Goal: Task Accomplishment & Management: Complete application form

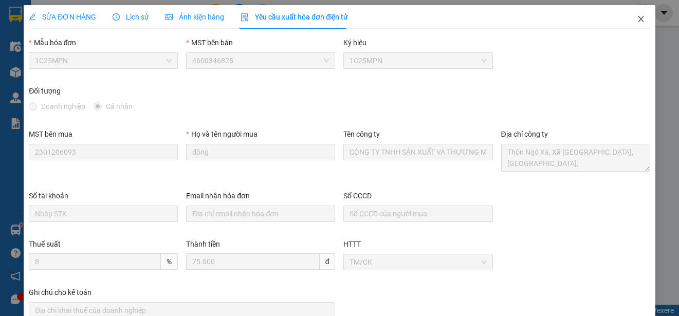
click at [637, 17] on icon "close" at bounding box center [641, 19] width 8 height 8
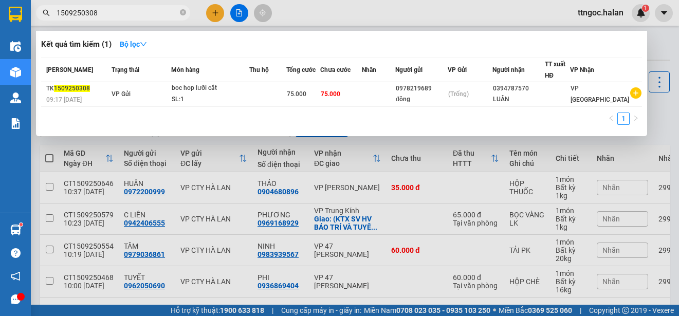
drag, startPoint x: 106, startPoint y: 13, endPoint x: 81, endPoint y: 10, distance: 26.0
click at [81, 10] on input "1509250308" at bounding box center [117, 12] width 121 height 11
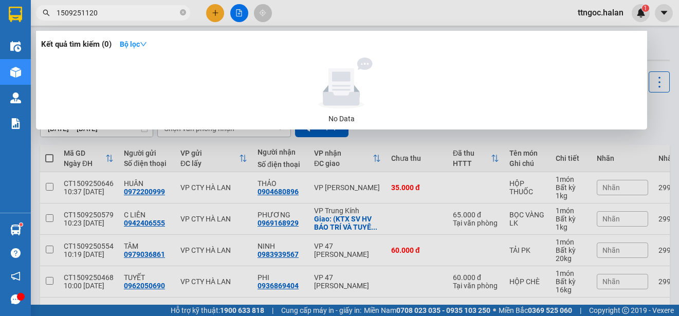
click at [64, 14] on input "1509251120" at bounding box center [117, 12] width 121 height 11
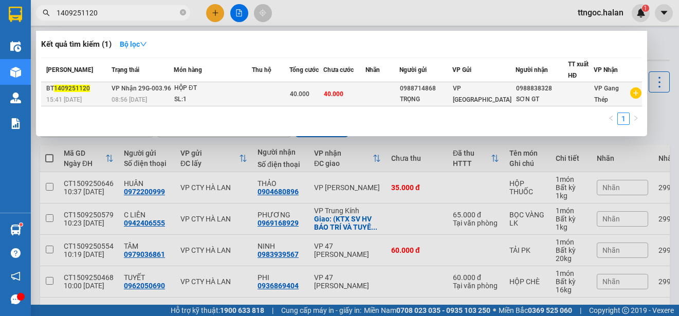
type input "1409251120"
click at [74, 99] on span "15:41 [DATE]" at bounding box center [63, 99] width 35 height 7
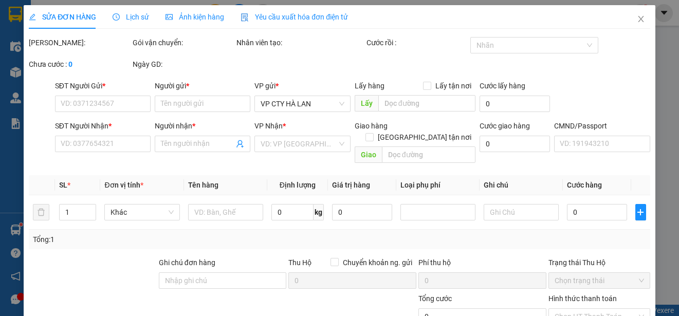
click at [304, 19] on span "Yêu cầu xuất hóa đơn điện tử" at bounding box center [294, 17] width 107 height 8
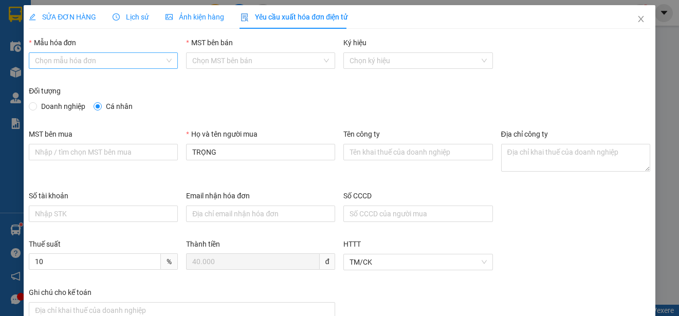
click at [131, 58] on input "Mẫu hóa đơn" at bounding box center [100, 60] width 130 height 15
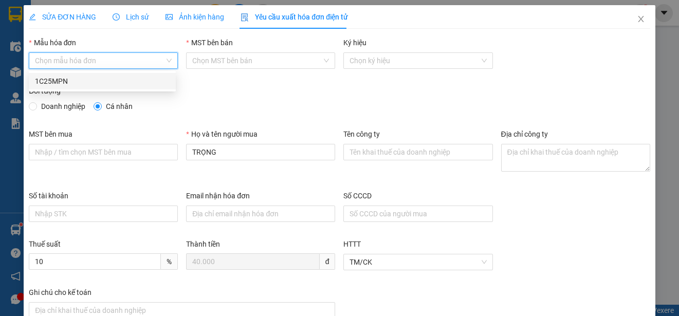
click at [81, 79] on div "1C25MPN" at bounding box center [102, 81] width 135 height 11
type input "8"
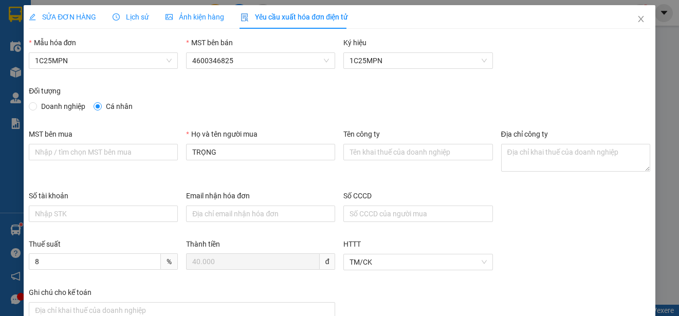
click at [58, 106] on span "Doanh nghiệp" at bounding box center [63, 106] width 52 height 11
click at [36, 106] on input "Doanh nghiệp" at bounding box center [32, 105] width 7 height 7
radio input "true"
radio input "false"
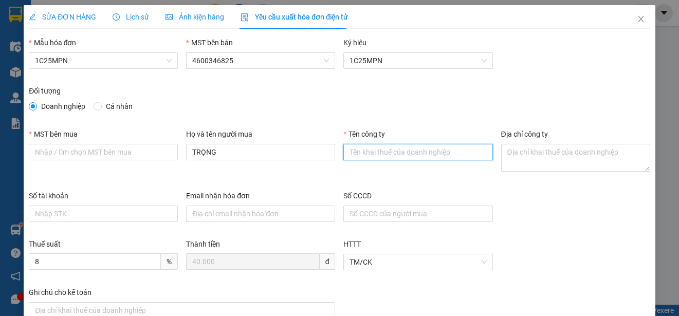
click at [344, 152] on input "Tên công ty" at bounding box center [417, 152] width 149 height 16
paste input "CÔNG TY CỔ PHẦN PHONG CÁCH ANH"
type input "CÔNG TY CỔ PHẦN PHONG CÁCH ANH"
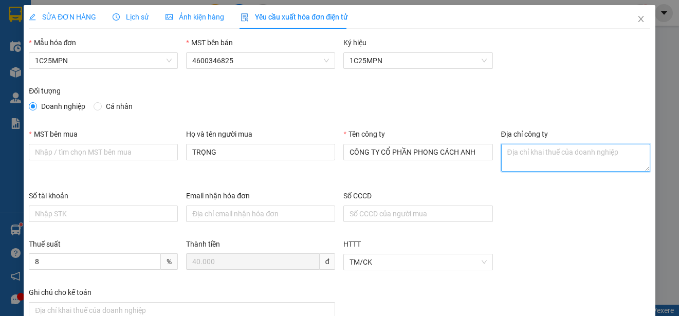
click at [515, 166] on textarea "Địa chỉ công ty" at bounding box center [575, 158] width 149 height 28
paste textarea "Số [STREET_ADDRESS] Nam."
type textarea "Số [STREET_ADDRESS] Nam."
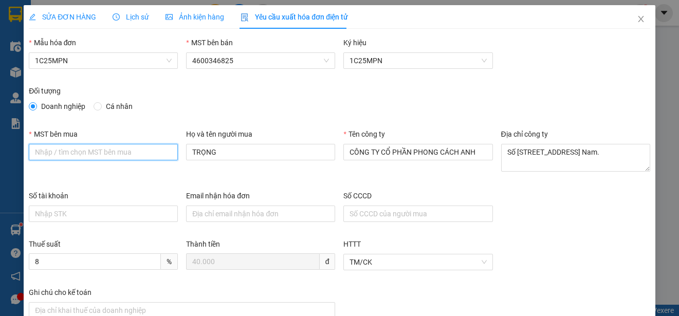
click at [31, 152] on input "MST bên mua" at bounding box center [103, 152] width 149 height 16
paste input "0101525194"
type input "0101525194"
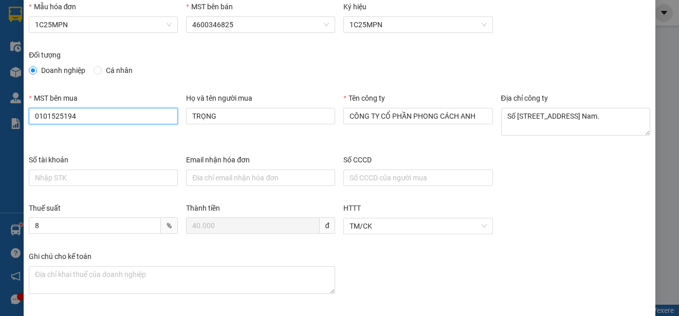
scroll to position [77, 0]
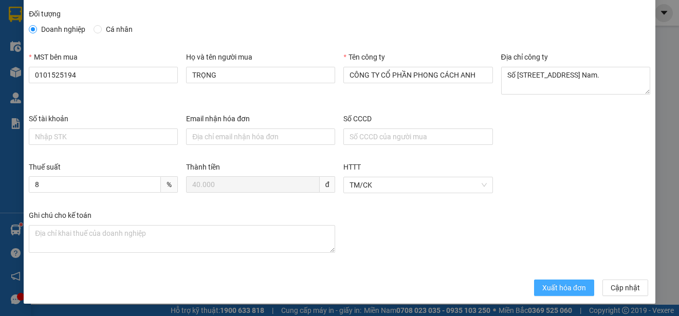
click at [545, 285] on span "Xuất hóa đơn" at bounding box center [564, 287] width 44 height 11
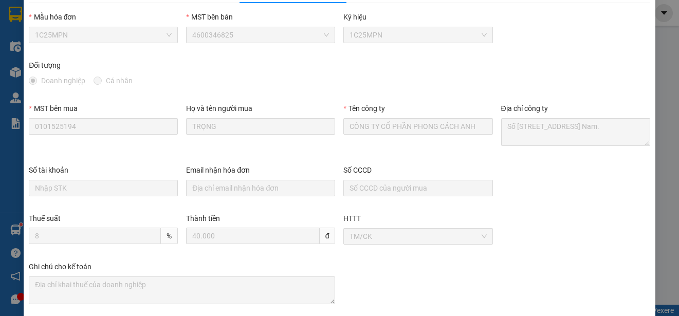
scroll to position [0, 0]
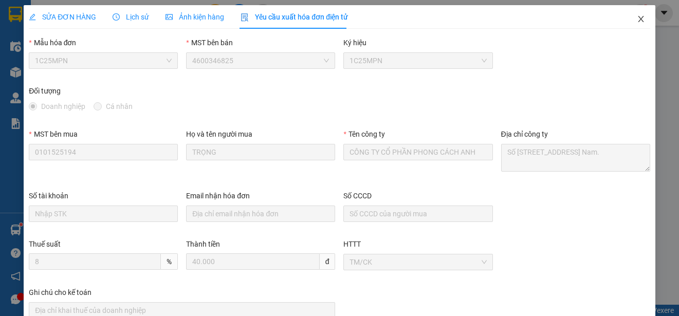
click at [637, 18] on icon "close" at bounding box center [641, 19] width 8 height 8
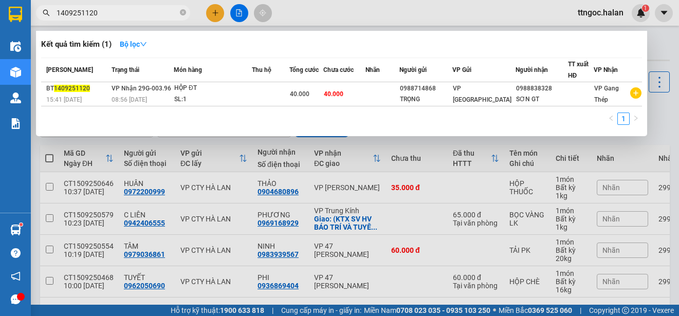
drag, startPoint x: 101, startPoint y: 12, endPoint x: 57, endPoint y: 11, distance: 43.7
click at [57, 11] on input "1409251120" at bounding box center [117, 12] width 121 height 11
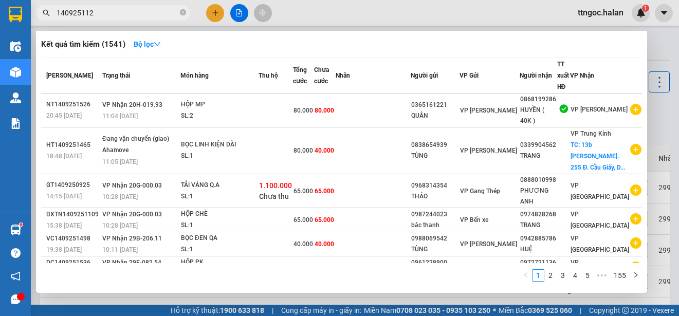
type input "1409251120"
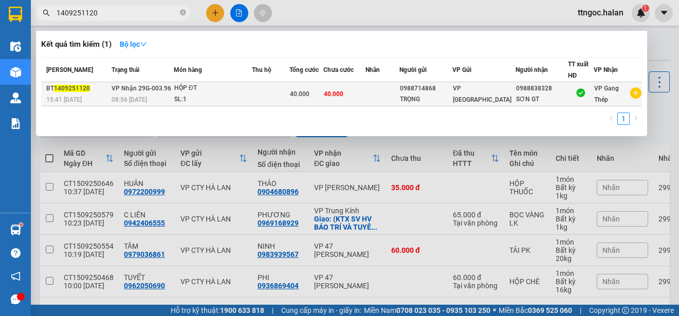
click at [72, 89] on span "1409251120" at bounding box center [72, 88] width 36 height 7
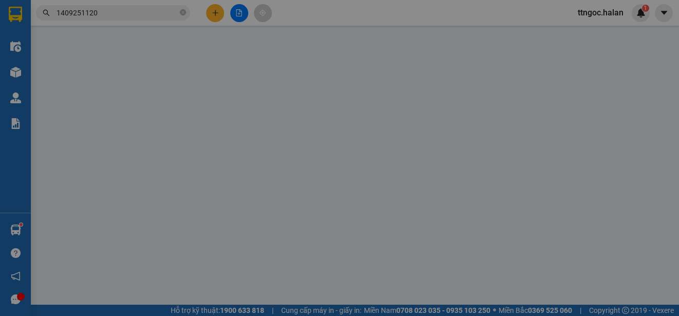
type input "0988714868"
type input "TRỌNG"
type input "0988838328"
type input "SƠN GT"
type input "40.000"
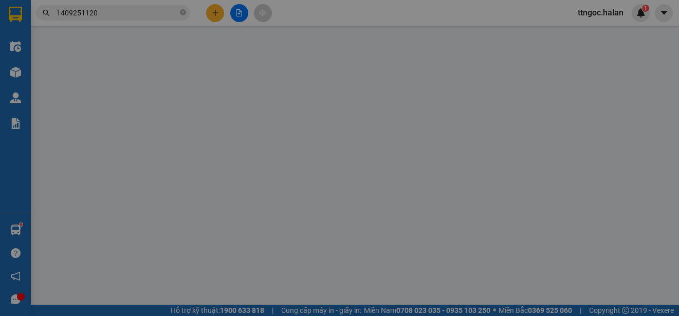
type input "40.000"
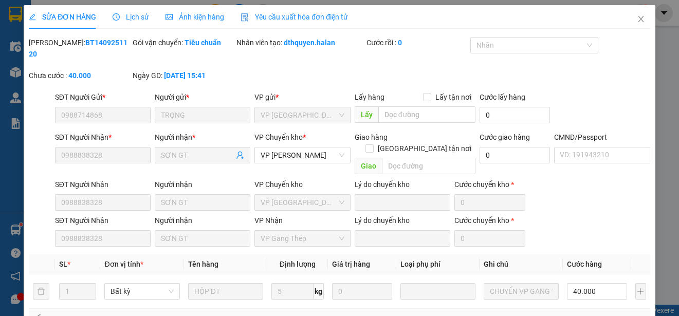
click at [295, 19] on span "Yêu cầu xuất hóa đơn điện tử" at bounding box center [294, 17] width 107 height 8
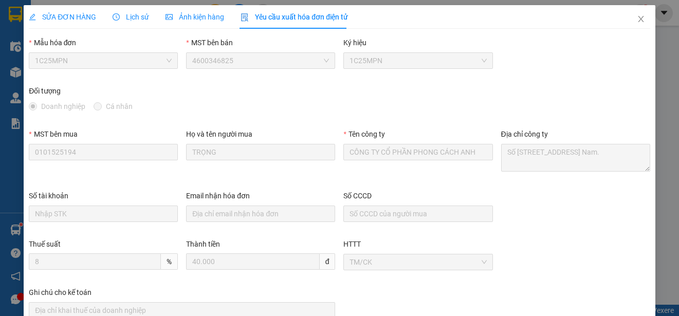
click at [153, 61] on span "1C25MPN" at bounding box center [103, 60] width 137 height 15
click at [637, 21] on icon "close" at bounding box center [641, 19] width 8 height 8
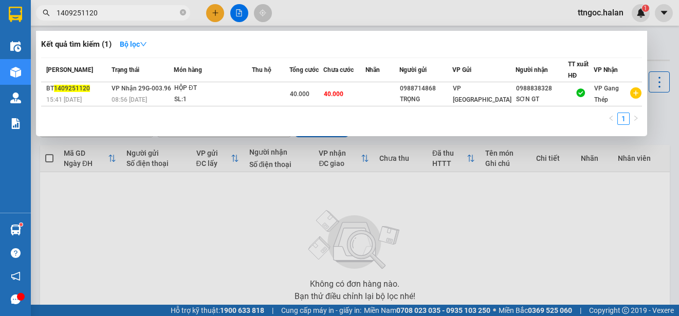
drag, startPoint x: 99, startPoint y: 14, endPoint x: 80, endPoint y: 14, distance: 19.0
click at [80, 14] on input "1409251120" at bounding box center [117, 12] width 121 height 11
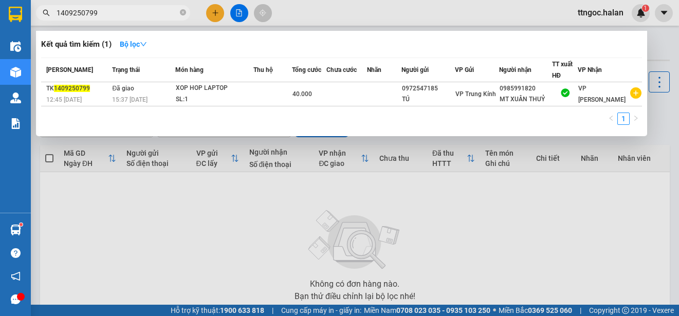
click at [62, 14] on input "1409250799" at bounding box center [117, 12] width 121 height 11
click at [77, 15] on input "1509250799" at bounding box center [117, 12] width 121 height 11
click at [99, 12] on input "1509250799" at bounding box center [117, 12] width 121 height 11
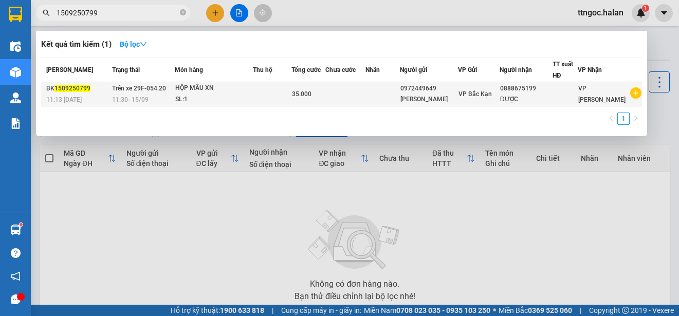
type input "1509250799"
drag, startPoint x: 70, startPoint y: 94, endPoint x: 51, endPoint y: 89, distance: 20.1
click at [51, 89] on div "BK 1509250799" at bounding box center [77, 88] width 63 height 11
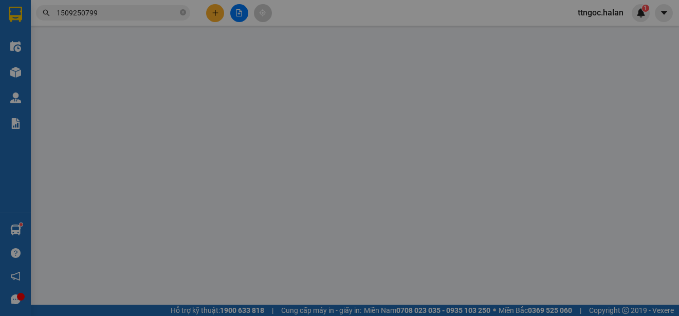
type input "0972449649"
type input "[PERSON_NAME]"
type input "0888675199"
type input "ĐƯỢC"
type input "35.000"
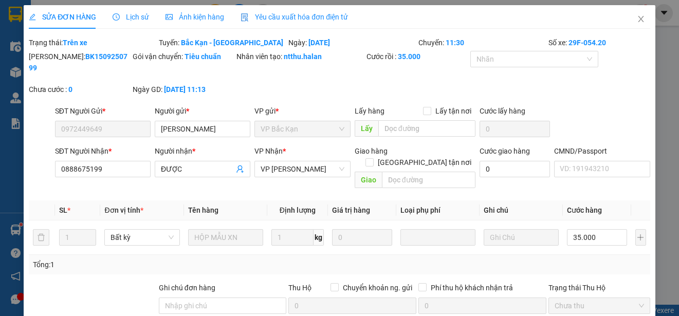
click at [303, 19] on span "Yêu cầu xuất hóa đơn điện tử" at bounding box center [294, 17] width 107 height 8
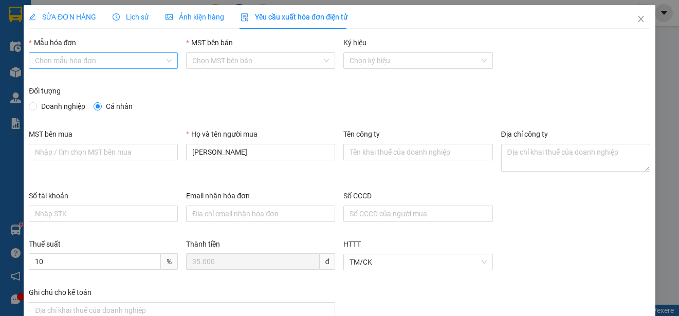
click at [141, 63] on input "Mẫu hóa đơn" at bounding box center [100, 60] width 130 height 15
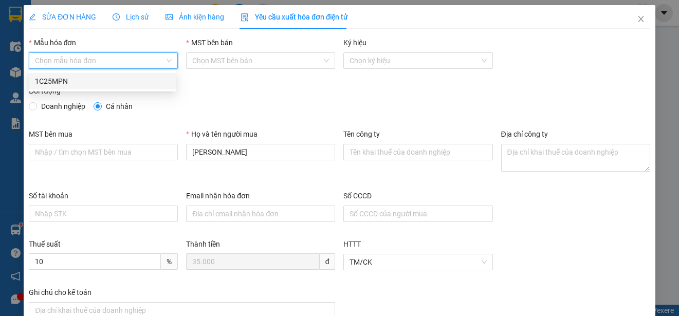
click at [66, 77] on div "1C25MPN" at bounding box center [102, 81] width 135 height 11
type input "8"
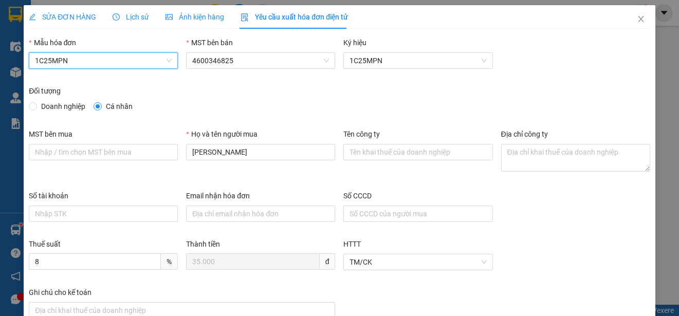
click at [52, 106] on span "Doanh nghiệp" at bounding box center [63, 106] width 52 height 11
click at [36, 106] on input "Doanh nghiệp" at bounding box center [32, 105] width 7 height 7
radio input "true"
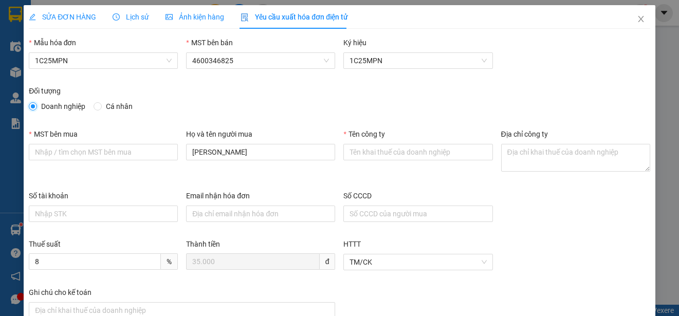
radio input "false"
paste input "CÔNG TY TNHH MEDLATEC [GEOGRAPHIC_DATA]"
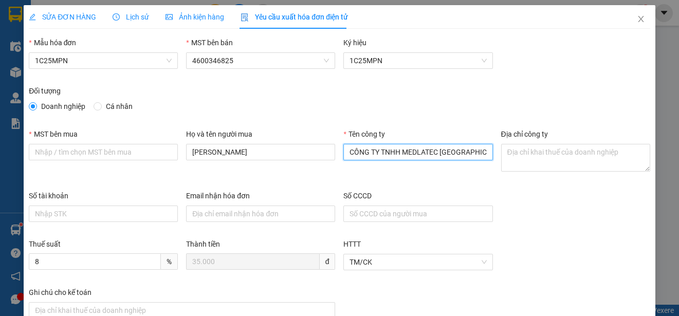
type input "CÔNG TY TNHH MEDLATEC [GEOGRAPHIC_DATA]"
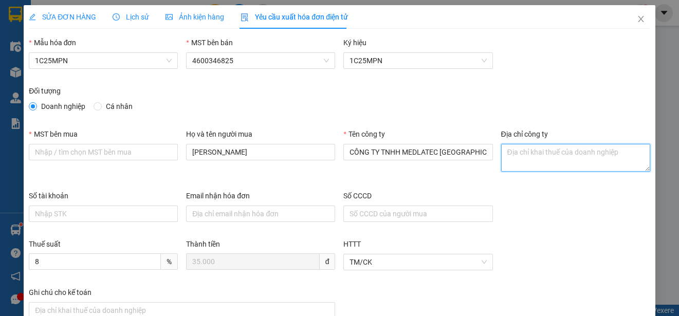
click at [514, 153] on textarea "Địa chỉ công ty" at bounding box center [575, 158] width 149 height 28
paste textarea "Số 42 - 44, [GEOGRAPHIC_DATA], [GEOGRAPHIC_DATA], [GEOGRAPHIC_DATA], [GEOGRAPHI…"
type textarea "Số 42 - 44, [GEOGRAPHIC_DATA], [GEOGRAPHIC_DATA], [GEOGRAPHIC_DATA], [GEOGRAPHI…"
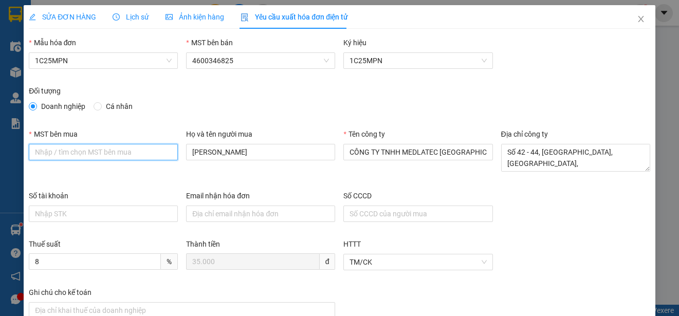
click at [32, 153] on input "MST bên mua" at bounding box center [103, 152] width 149 height 16
paste input "0101234974"
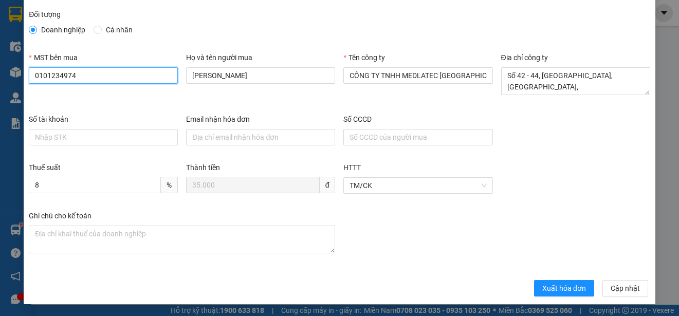
scroll to position [77, 0]
type input "0101234974"
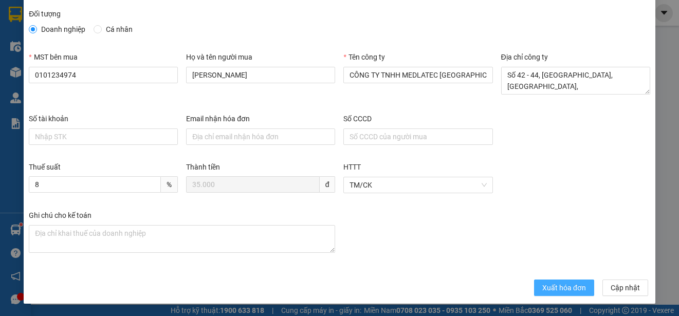
click at [558, 289] on span "Xuất hóa đơn" at bounding box center [564, 287] width 44 height 11
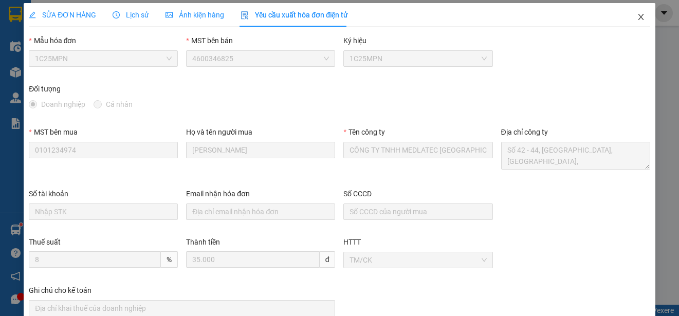
scroll to position [0, 0]
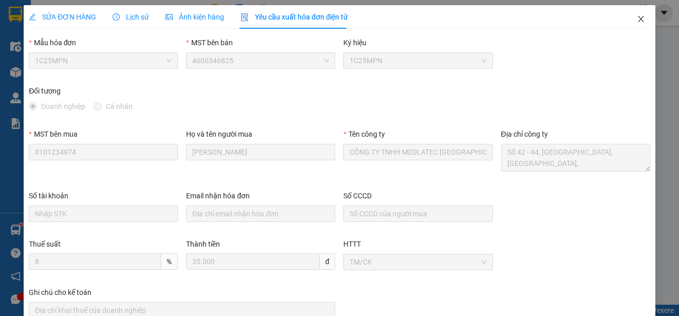
click at [637, 21] on icon "close" at bounding box center [641, 19] width 8 height 8
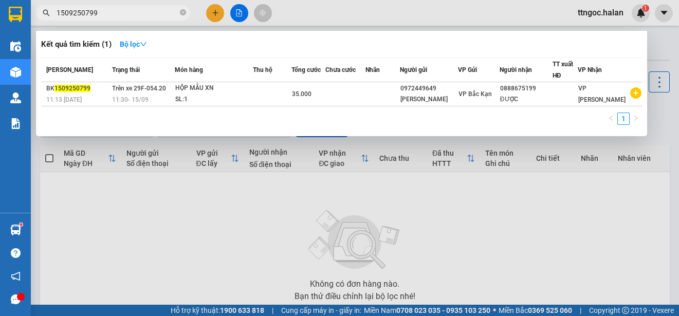
drag, startPoint x: 101, startPoint y: 11, endPoint x: 81, endPoint y: 13, distance: 20.2
click at [81, 13] on input "1509250799" at bounding box center [117, 12] width 121 height 11
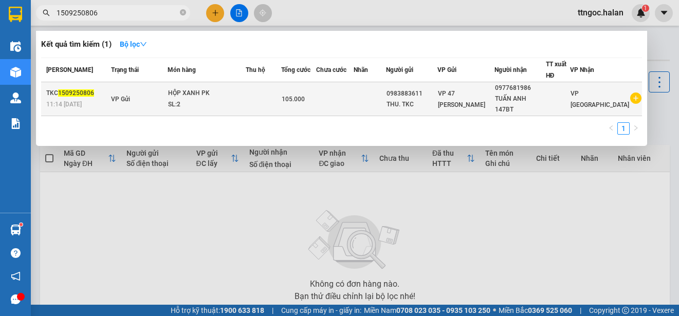
type input "1509250806"
click at [69, 89] on span "1509250806" at bounding box center [76, 92] width 36 height 7
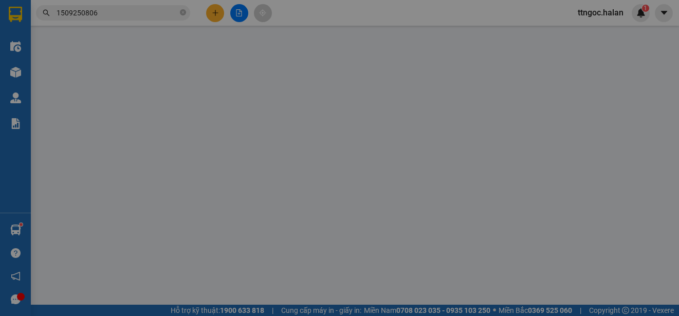
type input "0983883611"
type input "THU. TKC"
type input "0977681986"
type input "TUẤN ANH 147BT"
type input "105.000"
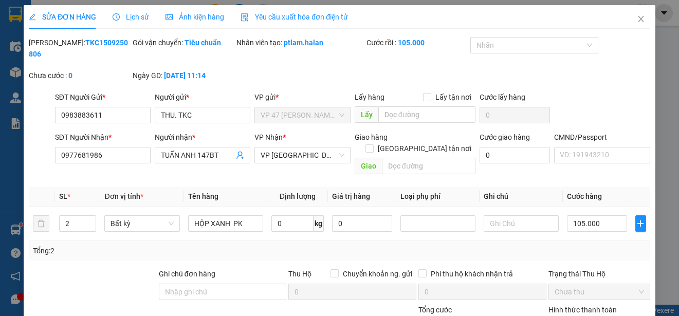
click at [312, 15] on span "Yêu cầu xuất hóa đơn điện tử" at bounding box center [294, 17] width 107 height 8
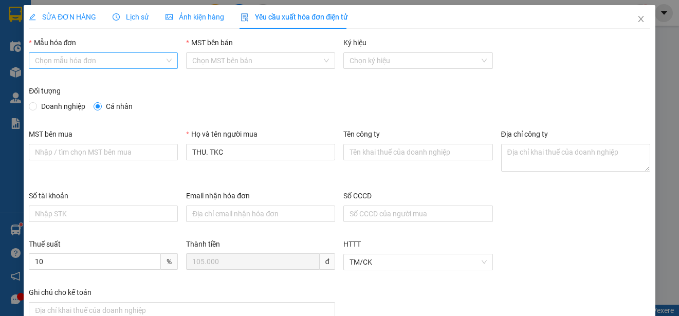
click at [170, 58] on div "Chọn mẫu hóa đơn" at bounding box center [103, 60] width 149 height 16
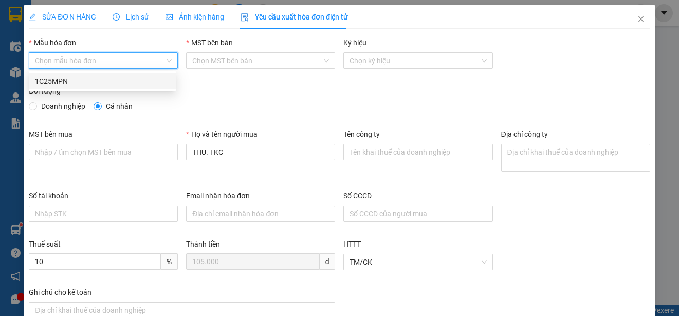
click at [53, 76] on div "1C25MPN" at bounding box center [102, 81] width 135 height 11
type input "8"
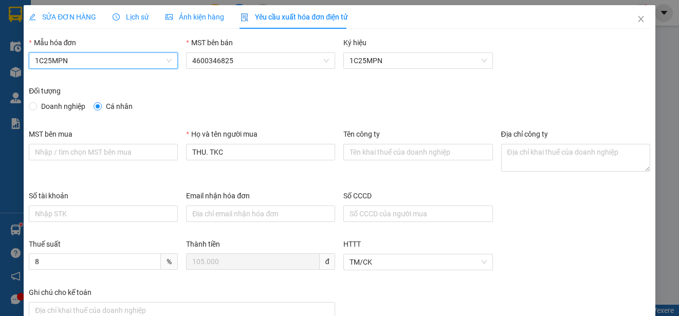
click at [48, 104] on span "Doanh nghiệp" at bounding box center [63, 106] width 52 height 11
click at [36, 104] on input "Doanh nghiệp" at bounding box center [32, 105] width 7 height 7
radio input "true"
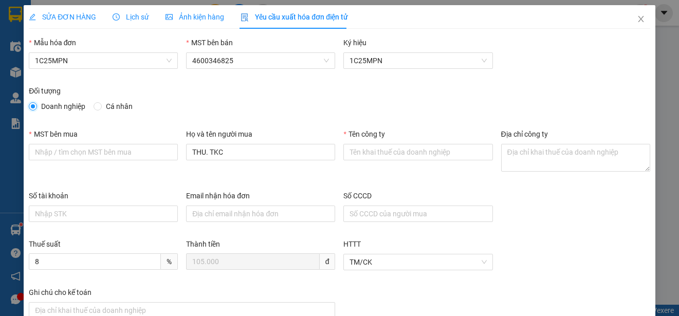
radio input "false"
click at [357, 154] on input "Tên công ty" at bounding box center [417, 152] width 149 height 16
paste input "CÔNG TY TNHH MICROTEC [GEOGRAPHIC_DATA]"
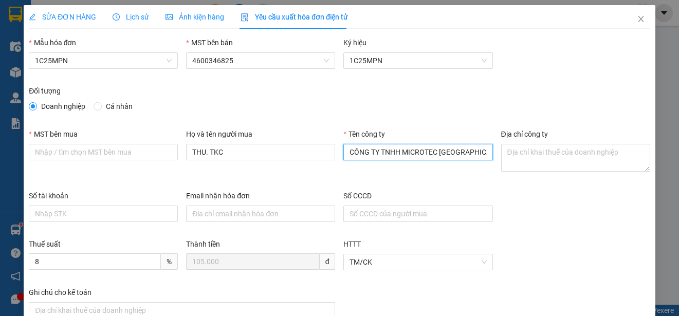
type input "CÔNG TY TNHH MICROTEC [GEOGRAPHIC_DATA]"
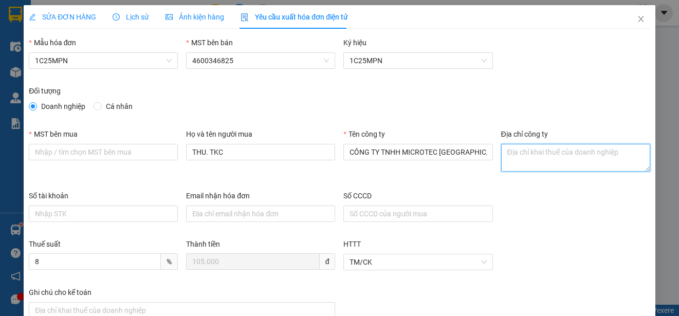
click at [525, 157] on textarea "Địa chỉ công ty" at bounding box center [575, 158] width 149 height 28
paste textarea "Tầng 5A, 5, 9, 12 số 194 phố [GEOGRAPHIC_DATA], [GEOGRAPHIC_DATA], [GEOGRAPHIC_…"
type textarea "Tầng 5A, 5, 9, 12 số 194 phố [GEOGRAPHIC_DATA], [GEOGRAPHIC_DATA], [GEOGRAPHIC_…"
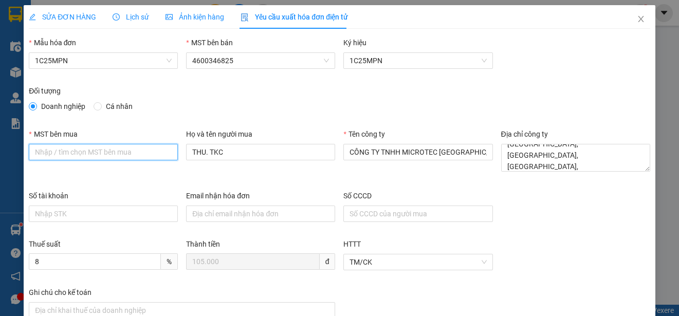
click at [32, 152] on input "MST bên mua" at bounding box center [103, 152] width 149 height 16
paste input "0101198807"
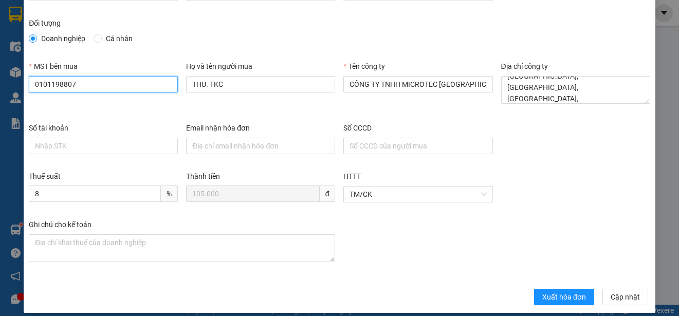
scroll to position [77, 0]
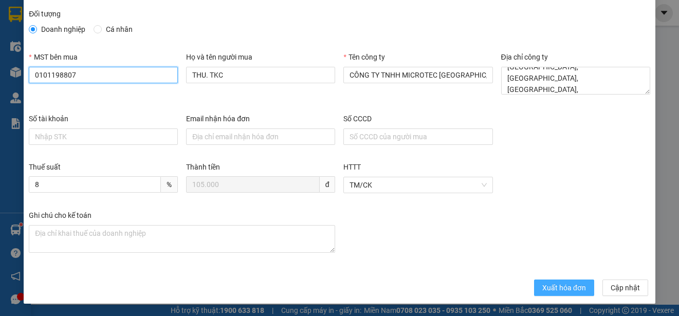
type input "0101198807"
click at [546, 287] on span "Xuất hóa đơn" at bounding box center [564, 287] width 44 height 11
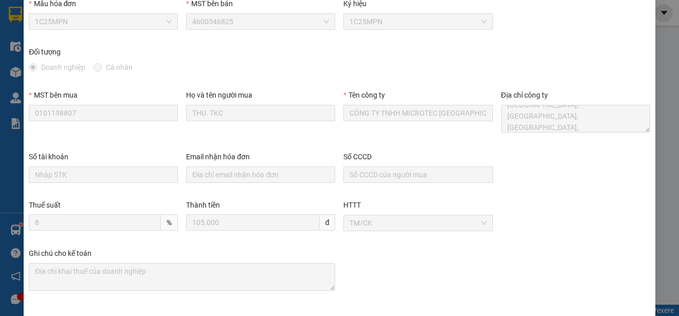
scroll to position [0, 0]
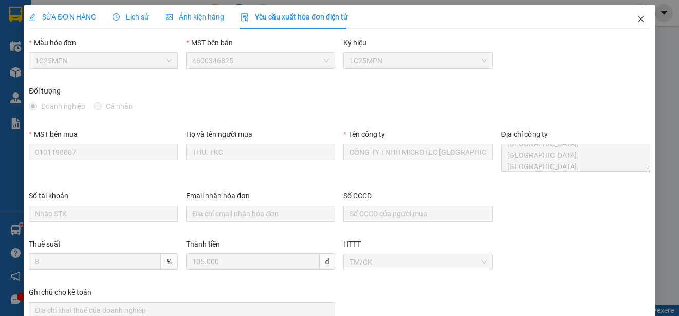
click at [637, 17] on icon "close" at bounding box center [641, 19] width 8 height 8
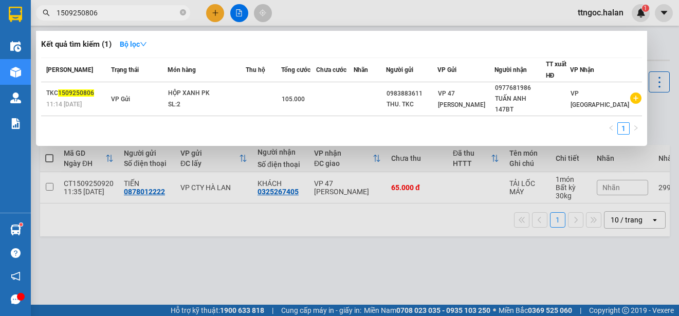
drag, startPoint x: 108, startPoint y: 14, endPoint x: 81, endPoint y: 13, distance: 27.3
click at [81, 13] on input "1509250806" at bounding box center [117, 12] width 121 height 11
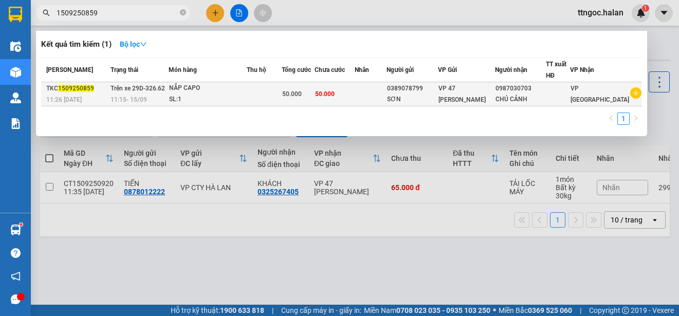
type input "1509250859"
click at [91, 92] on span "1509250859" at bounding box center [76, 88] width 36 height 7
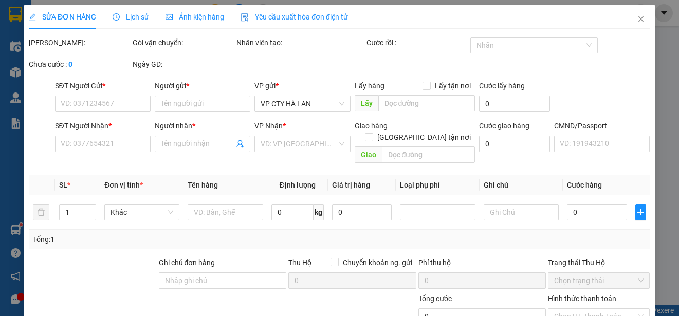
type input "0389078799"
type input "SƠN"
type input "0987030703"
type input "CHÚ CẢNH"
type input "50.000"
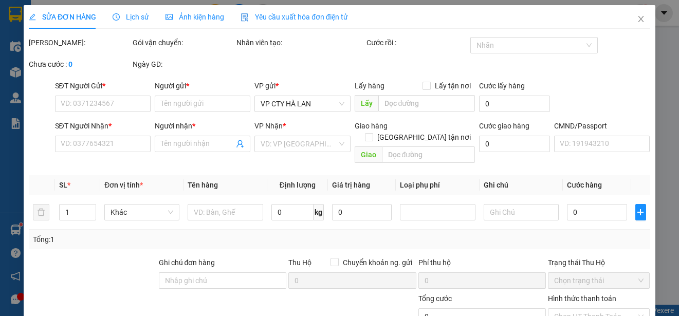
type input "50.000"
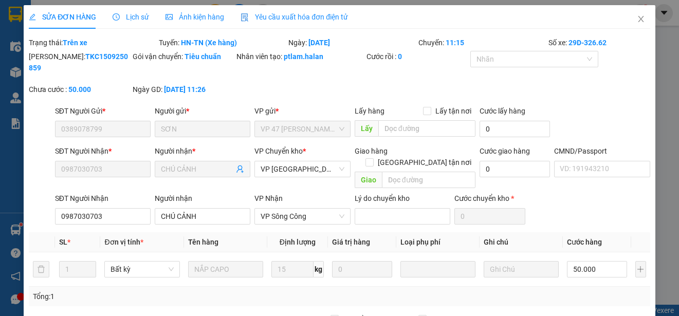
click at [296, 16] on span "Yêu cầu xuất hóa đơn điện tử" at bounding box center [294, 17] width 107 height 8
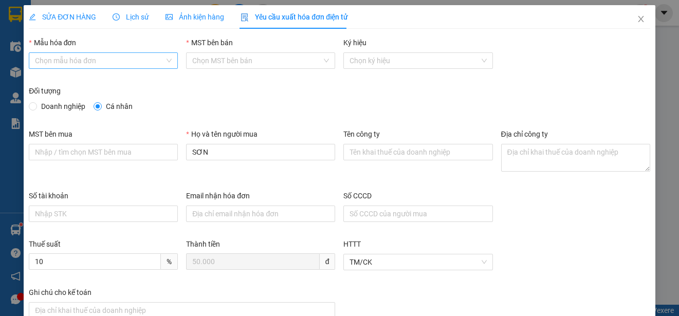
click at [154, 62] on input "Mẫu hóa đơn" at bounding box center [100, 60] width 130 height 15
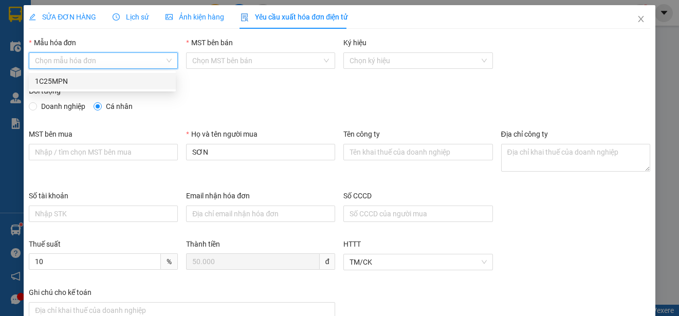
click at [43, 80] on div "1C25MPN" at bounding box center [102, 81] width 135 height 11
type input "8"
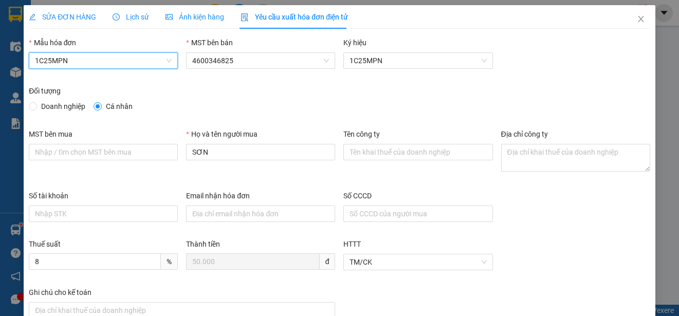
click at [57, 108] on span "Doanh nghiệp" at bounding box center [63, 106] width 52 height 11
click at [36, 108] on input "Doanh nghiệp" at bounding box center [32, 105] width 7 height 7
radio input "true"
radio input "false"
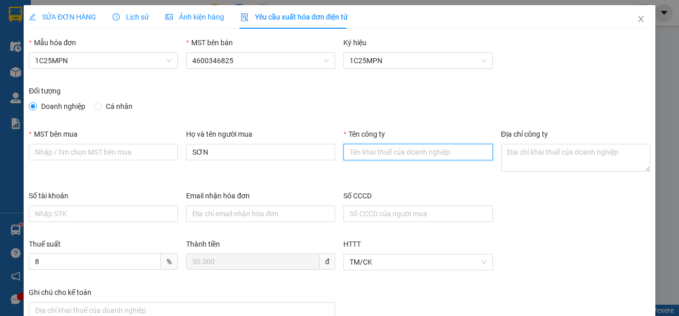
click at [361, 154] on input "Tên công ty" at bounding box center [417, 152] width 149 height 16
paste input "CÔNG TY TNHH PHỤ TÙNG Ô TÔ VINPARTS"
type input "CÔNG TY TNHH PHỤ TÙNG Ô TÔ VINPARTS"
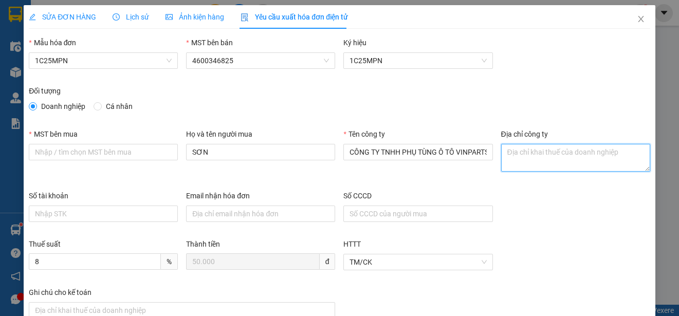
click at [509, 157] on textarea "Địa chỉ công ty" at bounding box center [575, 158] width 149 height 28
click at [520, 153] on textarea "Địa chỉ công ty" at bounding box center [575, 158] width 149 height 28
paste textarea "[GEOGRAPHIC_DATA], Xã [GEOGRAPHIC_DATA], [GEOGRAPHIC_DATA], [GEOGRAPHIC_DATA]"
type textarea "[GEOGRAPHIC_DATA], Xã [GEOGRAPHIC_DATA], [GEOGRAPHIC_DATA], [GEOGRAPHIC_DATA]"
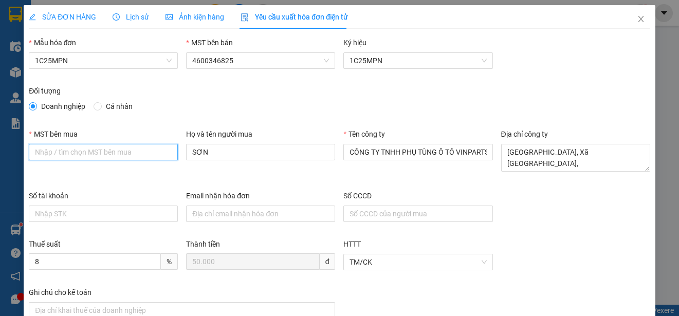
click at [34, 155] on input "MST bên mua" at bounding box center [103, 152] width 149 height 16
paste input "0108235007"
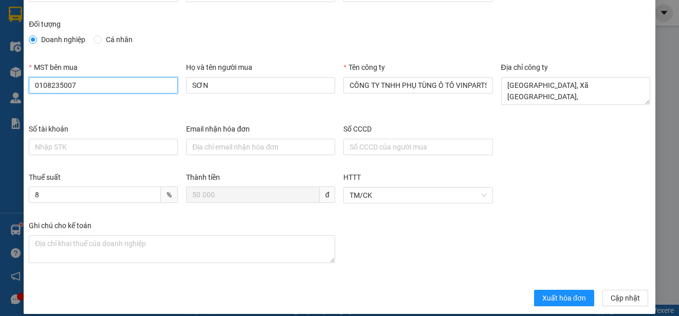
scroll to position [77, 0]
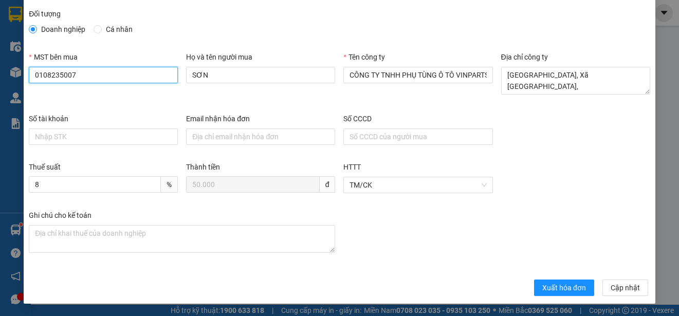
type input "0108235007"
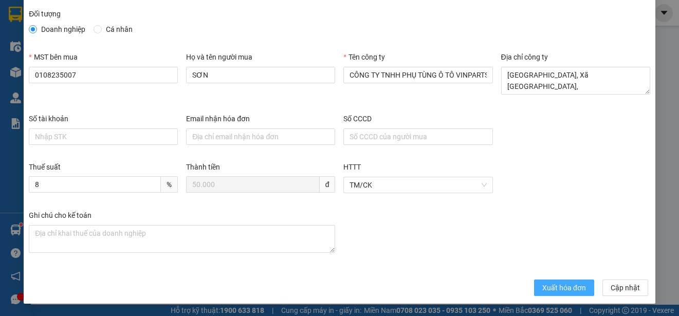
click at [549, 286] on span "Xuất hóa đơn" at bounding box center [564, 287] width 44 height 11
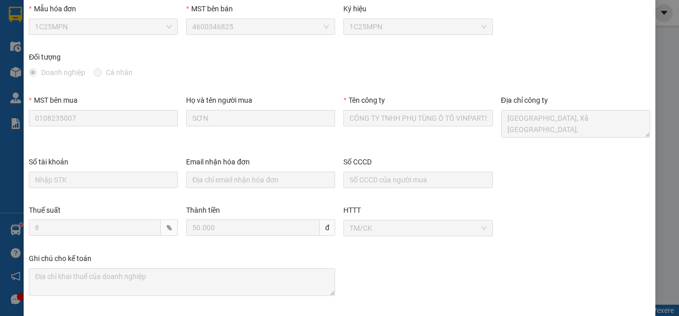
scroll to position [0, 0]
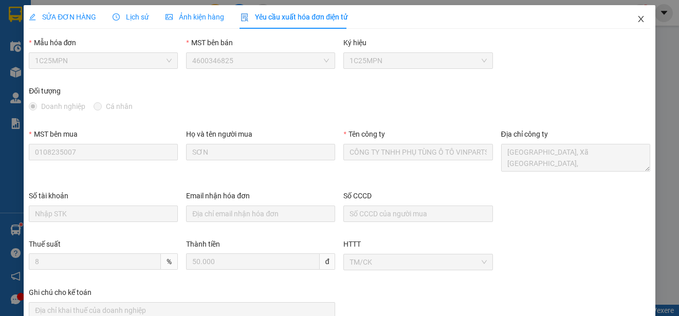
click at [637, 22] on icon "close" at bounding box center [641, 19] width 8 height 8
